Goal: Information Seeking & Learning: Find contact information

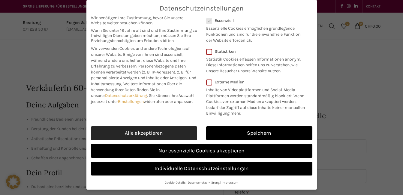
click at [144, 132] on link "Alle akzeptieren" at bounding box center [144, 133] width 106 height 14
checkbox input "true"
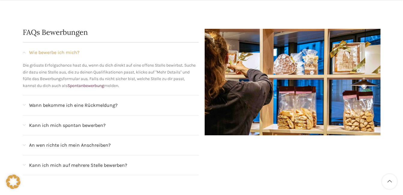
scroll to position [540, 0]
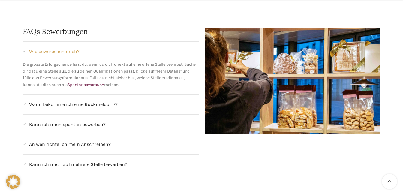
click at [54, 140] on span "An wen richte ich mein Anschreiben?" at bounding box center [70, 144] width 82 height 8
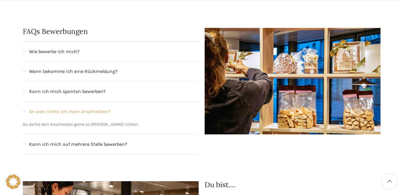
drag, startPoint x: 137, startPoint y: 116, endPoint x: 93, endPoint y: 114, distance: 44.4
click at [93, 121] on p "Du darfst dein Anschreiben gerne an [PERSON_NAME] richten." at bounding box center [111, 124] width 176 height 7
copy p "[PERSON_NAME]"
